Goal: Transaction & Acquisition: Subscribe to service/newsletter

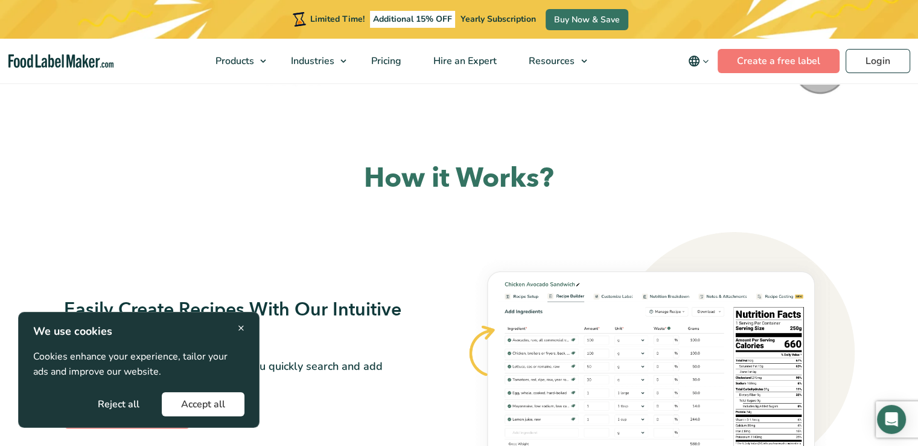
scroll to position [845, 0]
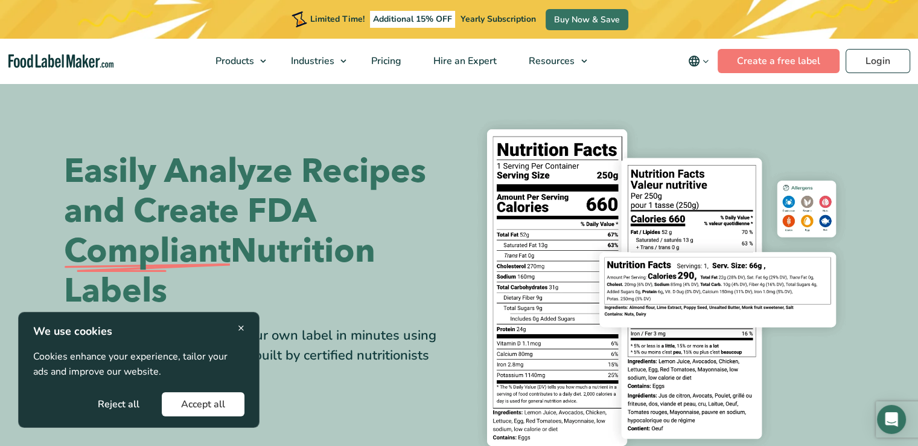
click at [674, 146] on img at bounding box center [662, 287] width 386 height 354
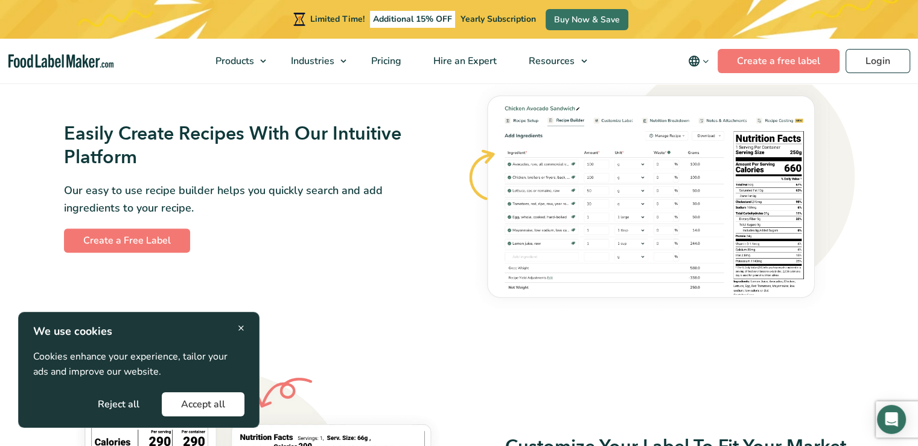
scroll to position [725, 0]
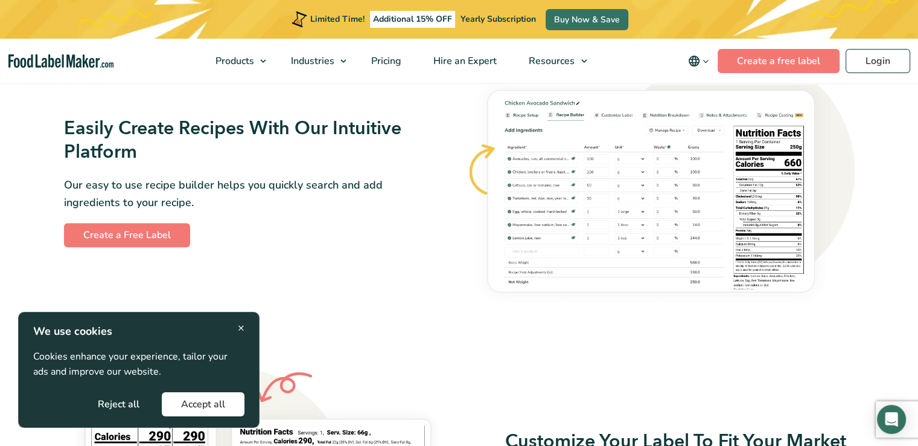
click at [193, 414] on button "Accept all" at bounding box center [203, 404] width 83 height 24
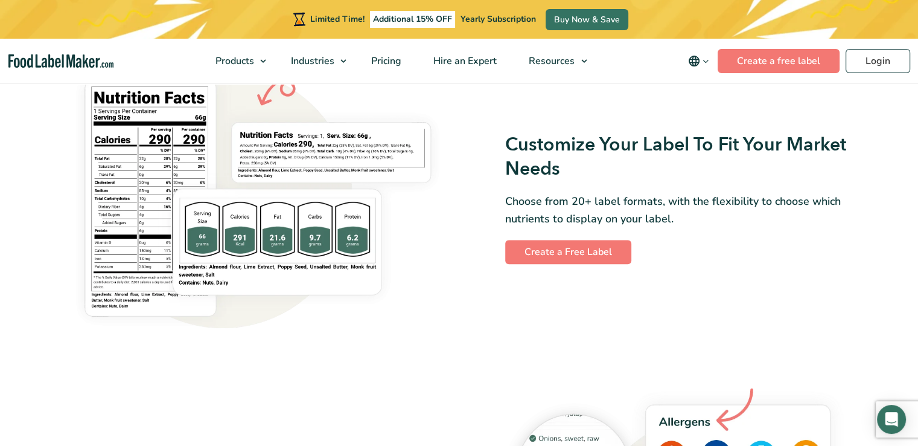
scroll to position [1087, 0]
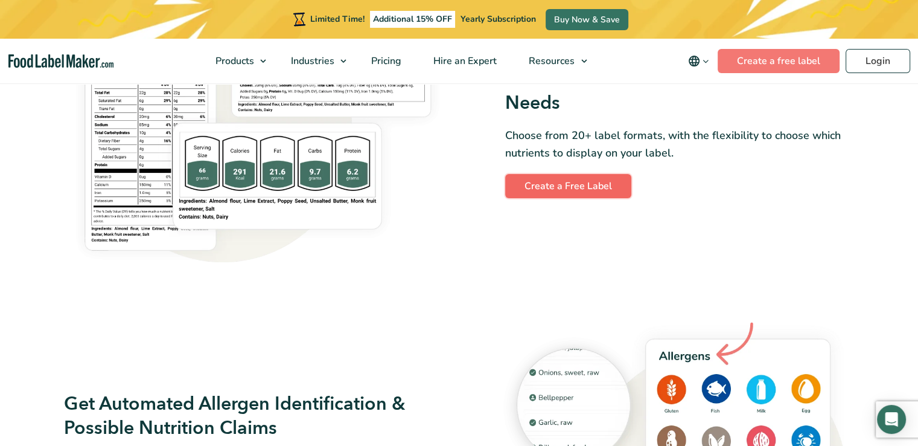
click at [564, 194] on link "Create a Free Label" at bounding box center [568, 186] width 126 height 24
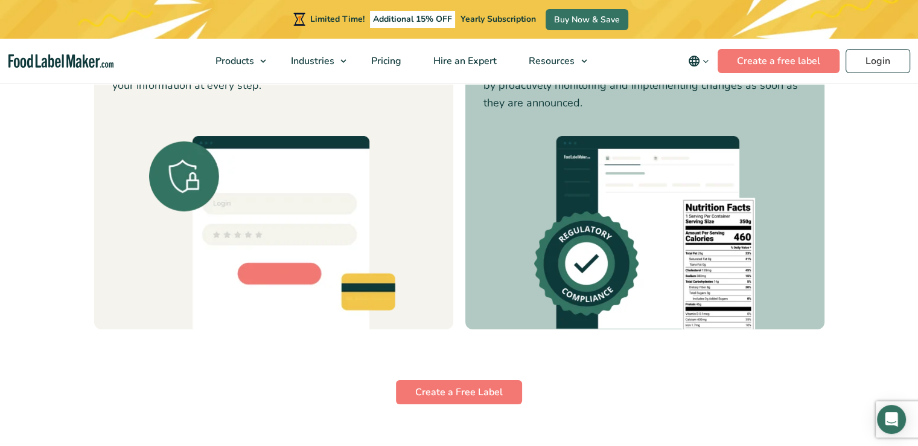
scroll to position [3980, 0]
